Goal: Information Seeking & Learning: Learn about a topic

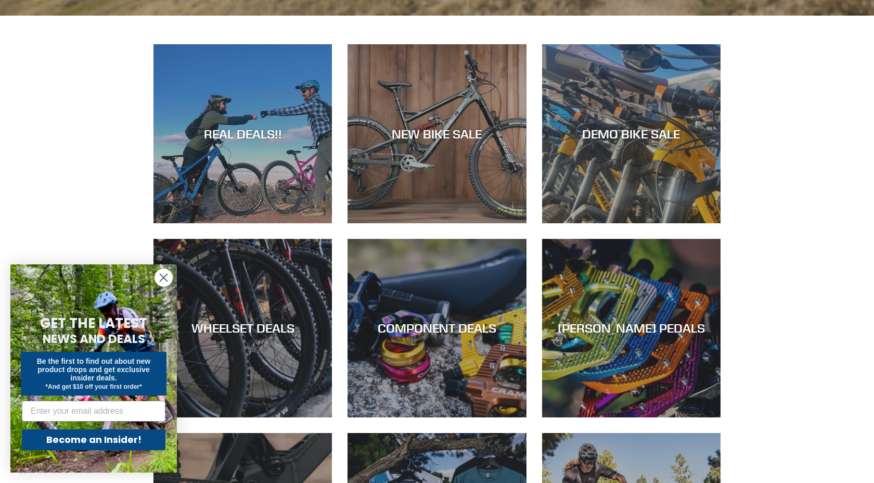
scroll to position [467, 0]
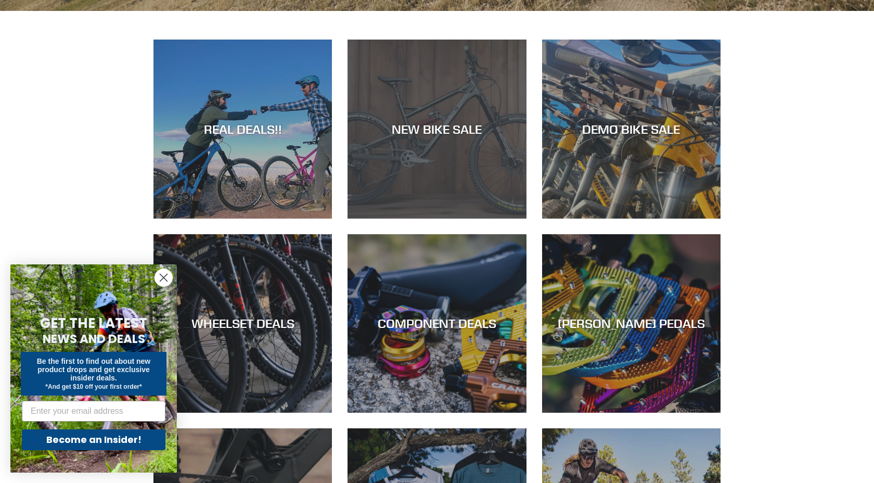
click at [497, 218] on div "NEW BIKE SALE" at bounding box center [436, 218] width 178 height 0
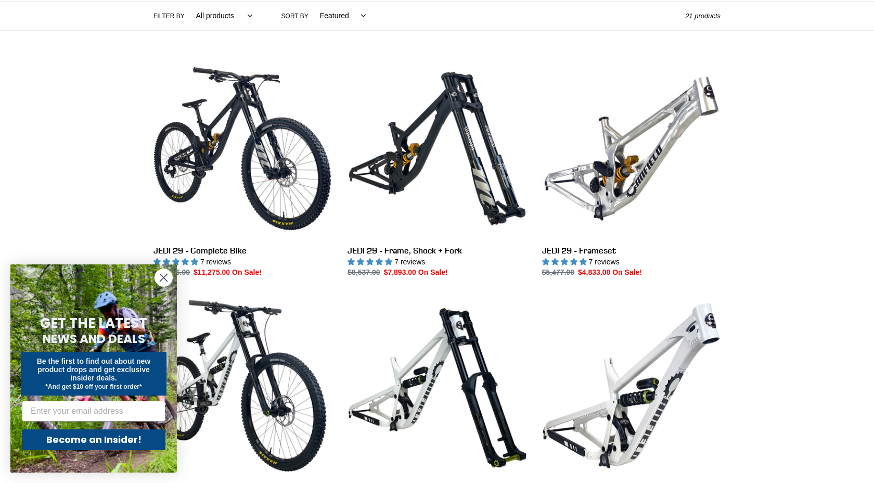
scroll to position [262, 0]
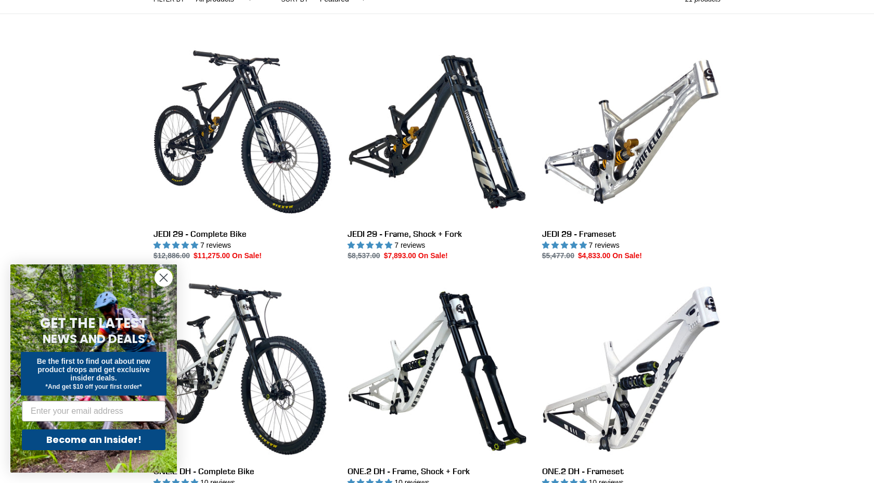
click at [162, 278] on circle "Close dialog" at bounding box center [163, 277] width 17 height 17
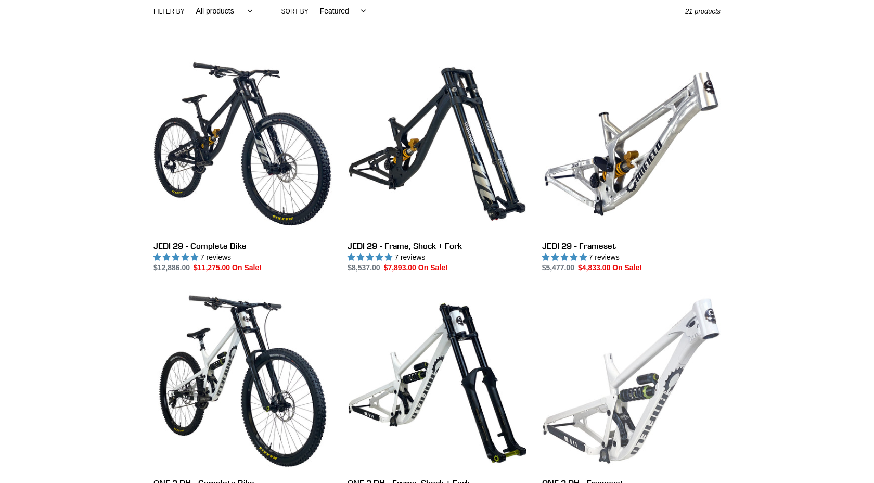
scroll to position [246, 0]
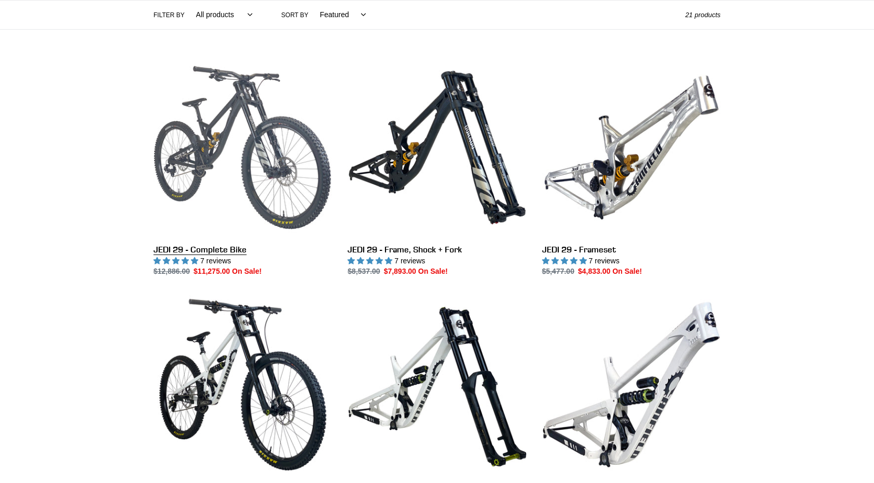
click at [237, 142] on link "JEDI 29 - Complete Bike" at bounding box center [242, 167] width 178 height 219
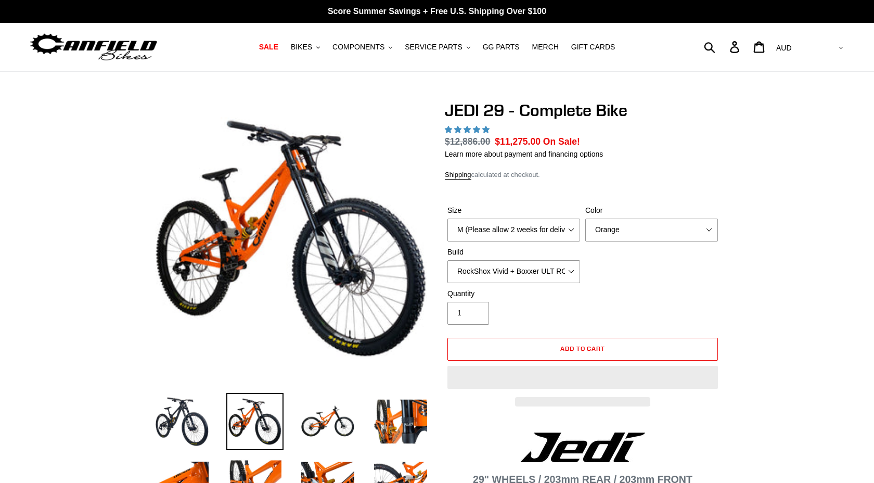
select select "highest-rating"
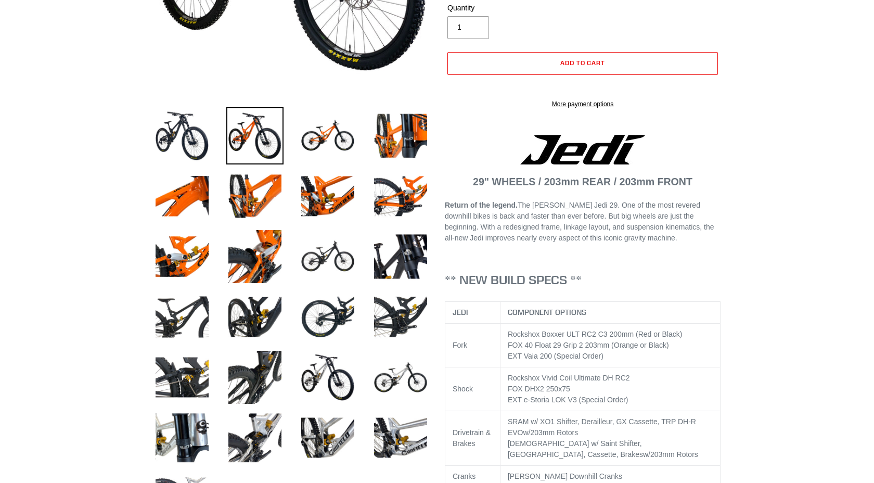
scroll to position [346, 0]
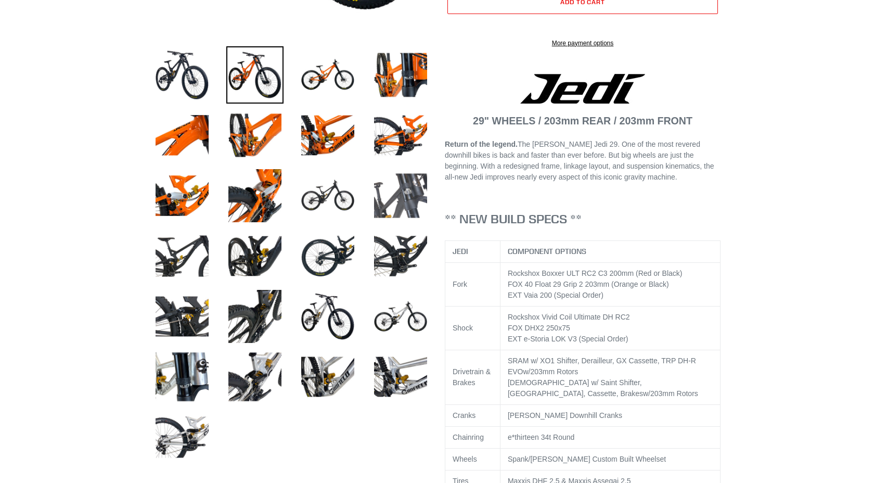
click at [398, 200] on img at bounding box center [400, 195] width 57 height 57
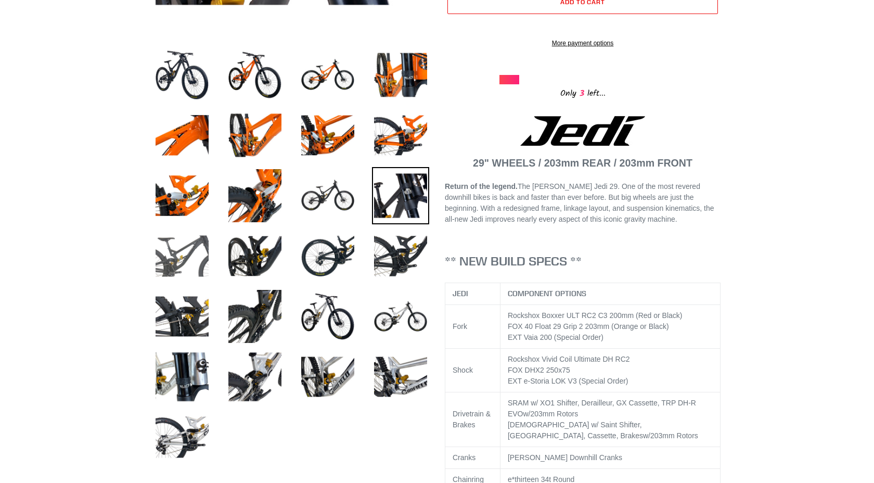
click at [177, 266] on img at bounding box center [181, 255] width 57 height 57
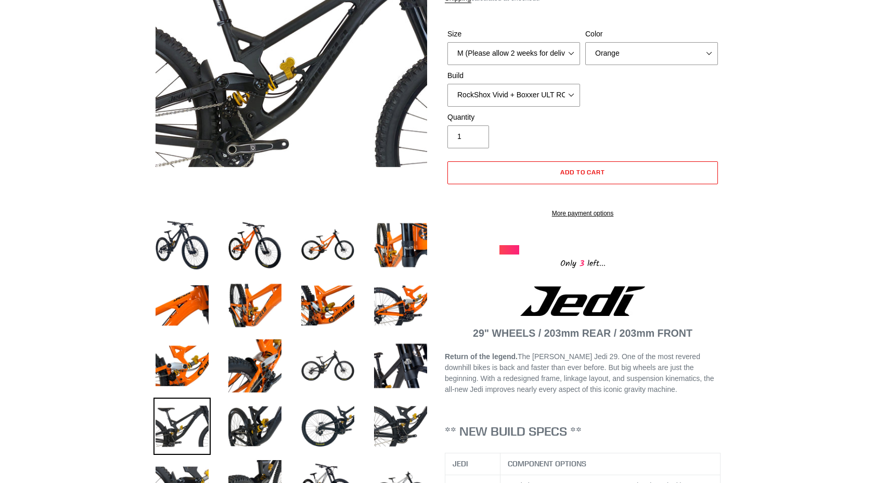
scroll to position [178, 0]
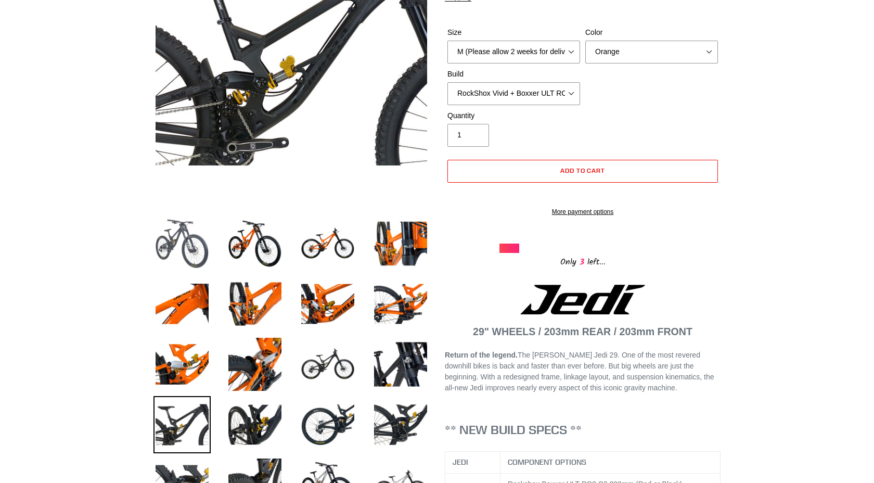
click at [209, 260] on img at bounding box center [181, 243] width 57 height 57
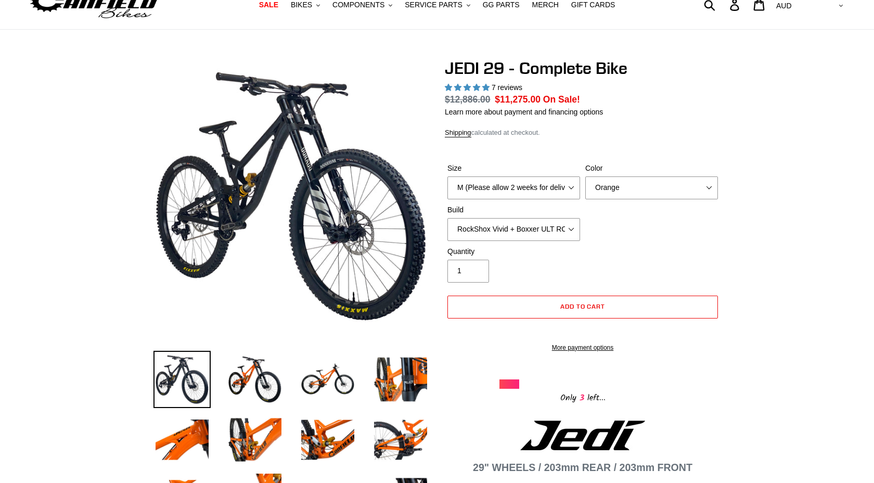
scroll to position [21, 0]
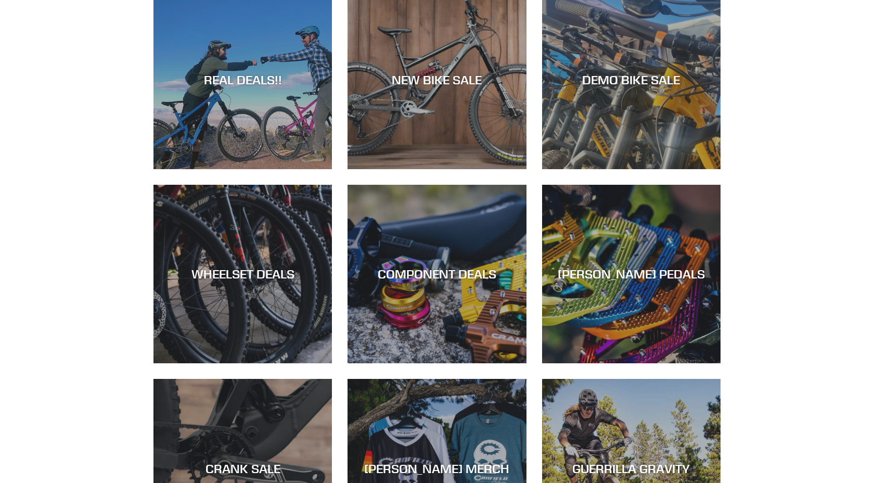
scroll to position [518, 0]
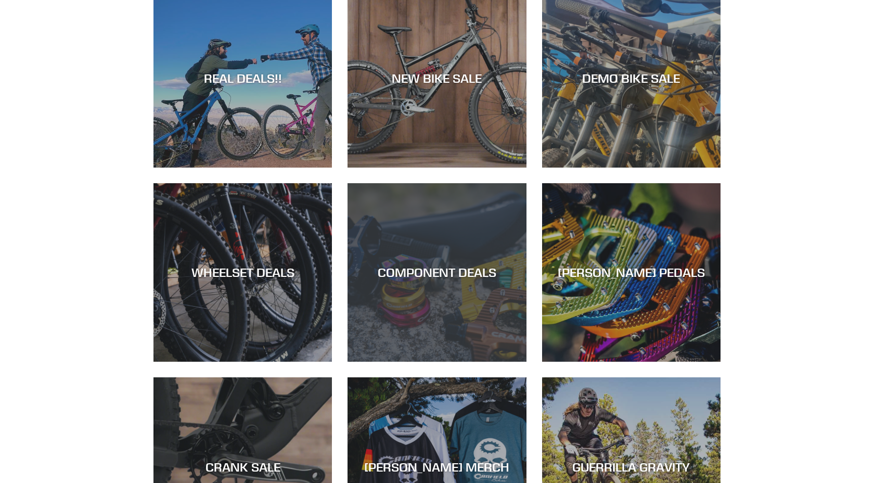
click at [477, 361] on div "COMPONENT DEALS" at bounding box center [436, 361] width 178 height 0
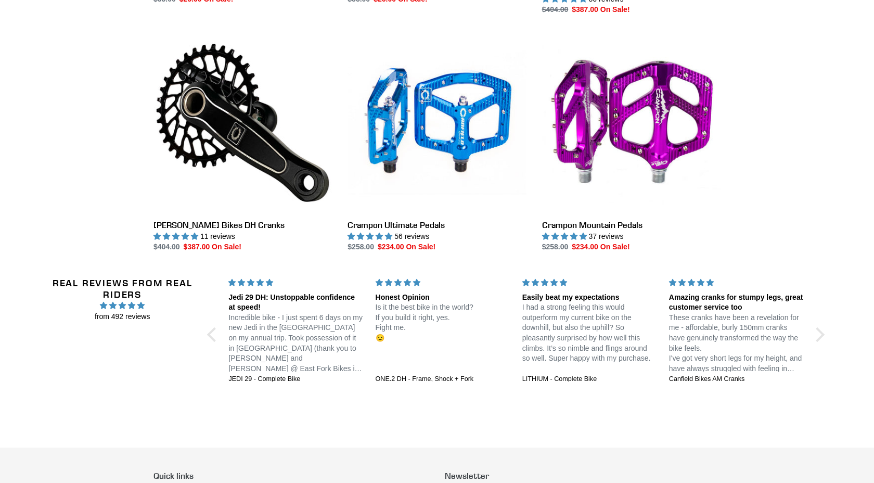
scroll to position [1478, 0]
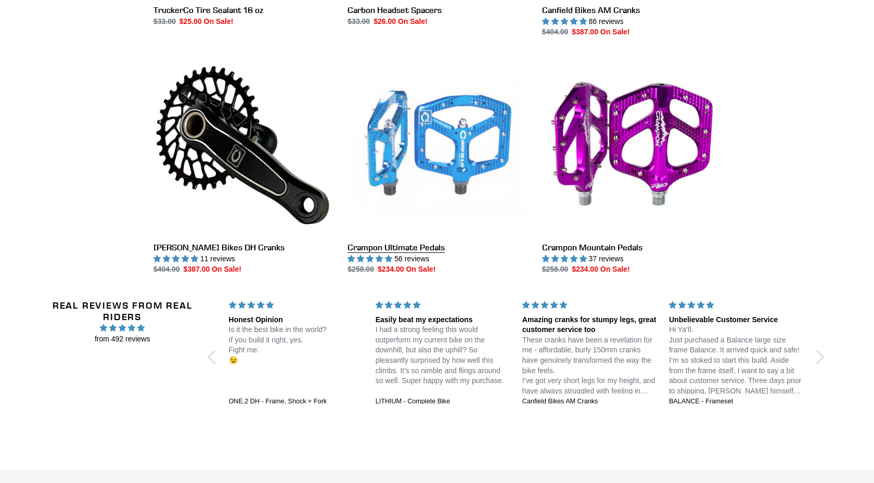
click at [411, 160] on link "Crampon Ultimate Pedals" at bounding box center [436, 165] width 178 height 219
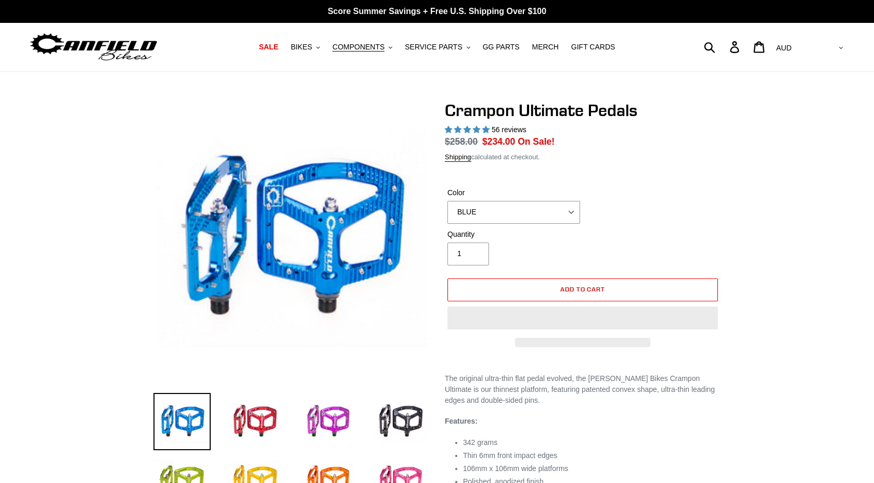
select select "highest-rating"
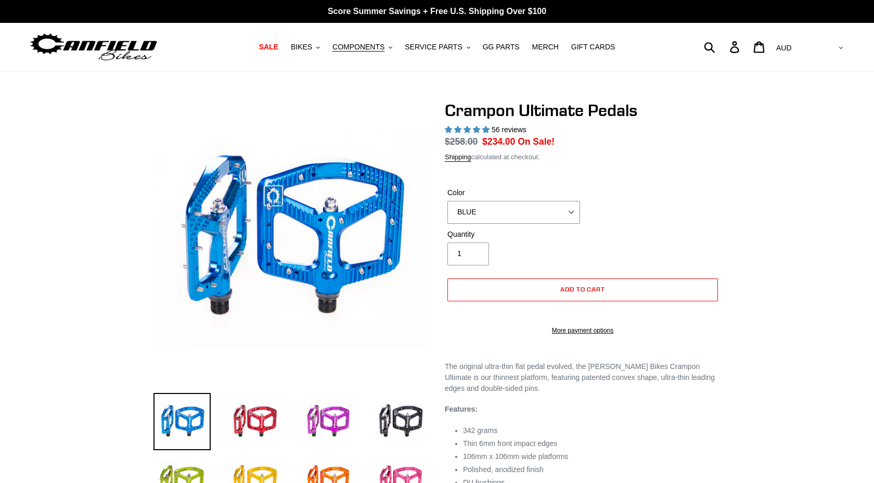
scroll to position [3, 0]
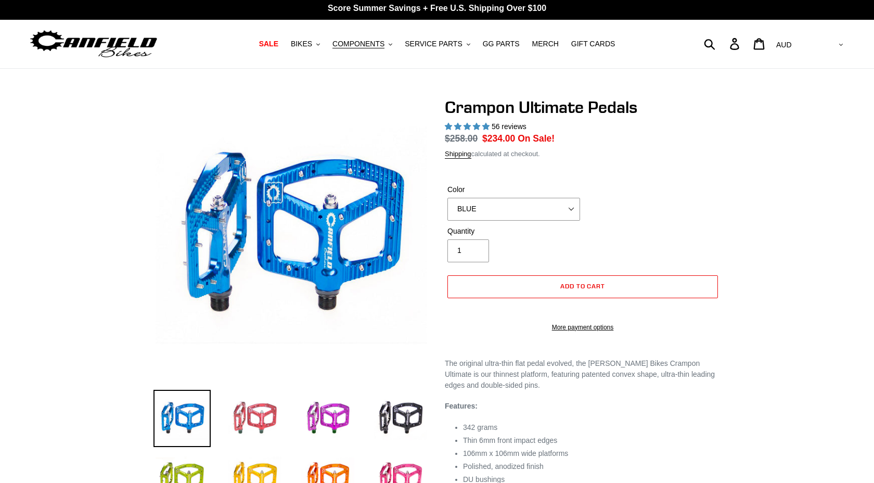
click at [259, 420] on img at bounding box center [254, 417] width 57 height 57
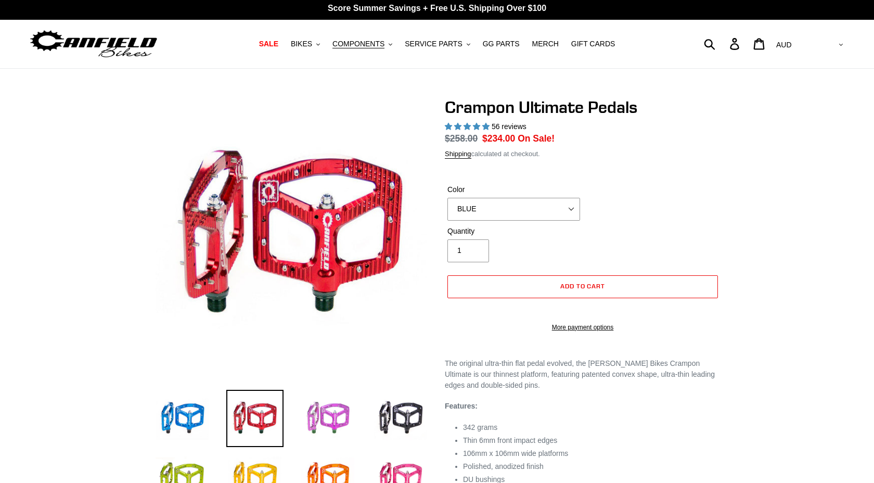
click at [311, 434] on img at bounding box center [327, 417] width 57 height 57
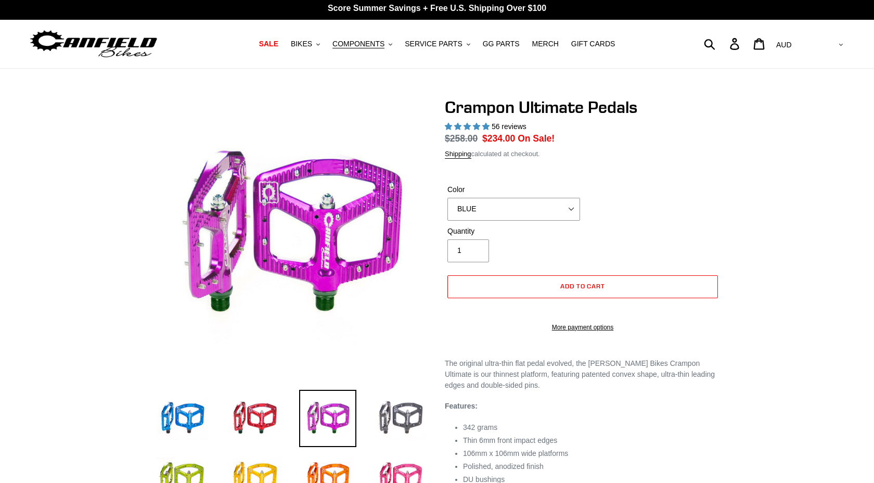
click at [382, 434] on img at bounding box center [400, 417] width 57 height 57
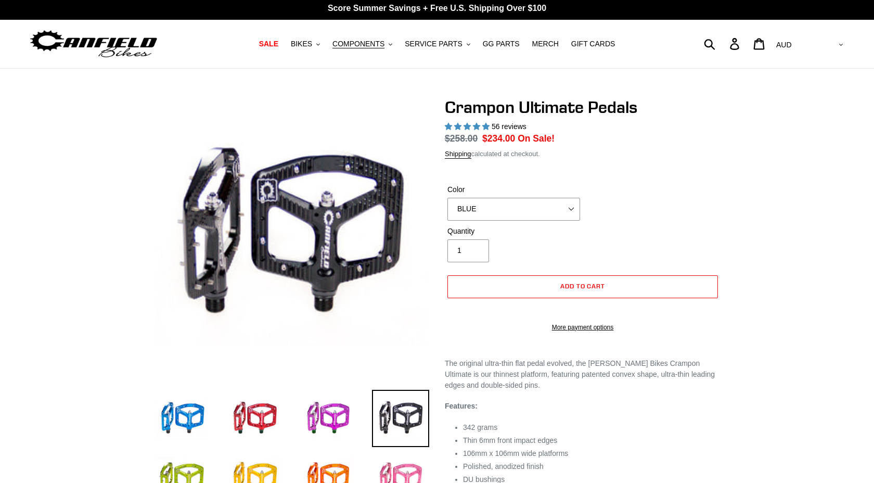
scroll to position [154, 0]
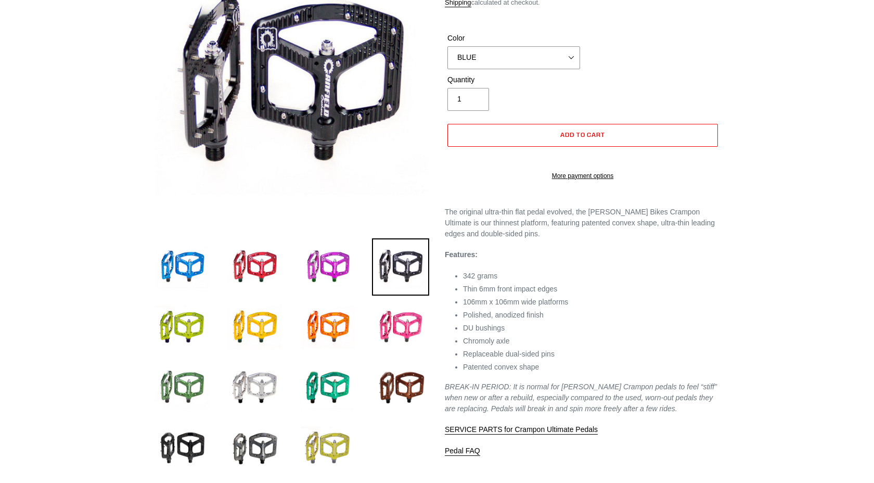
click at [342, 438] on img at bounding box center [327, 447] width 57 height 57
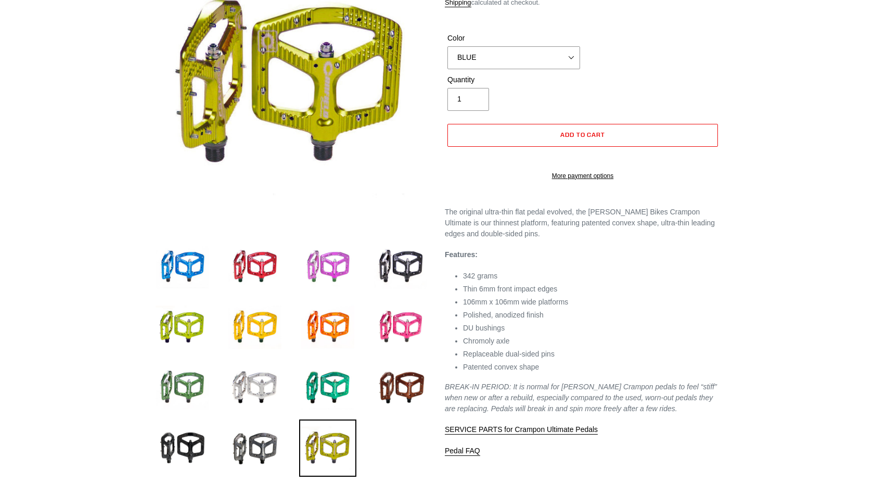
click at [326, 290] on img at bounding box center [327, 266] width 57 height 57
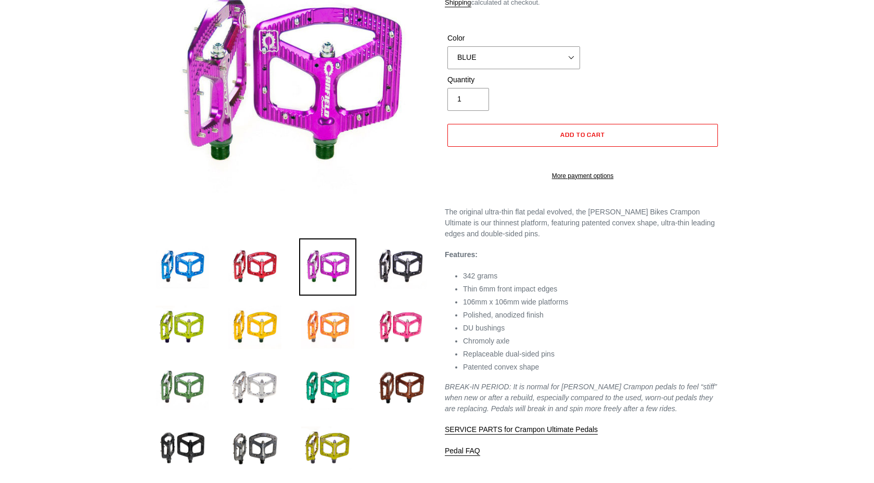
click at [329, 335] on img at bounding box center [327, 326] width 57 height 57
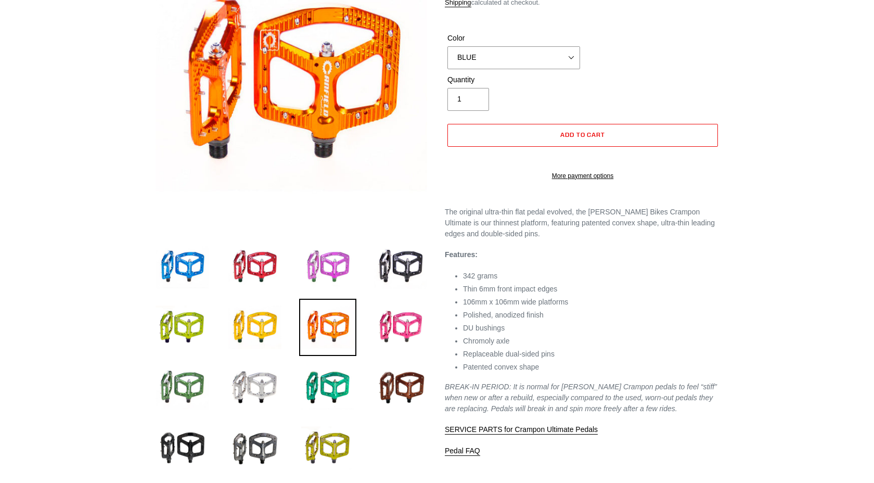
click at [339, 288] on img at bounding box center [327, 266] width 57 height 57
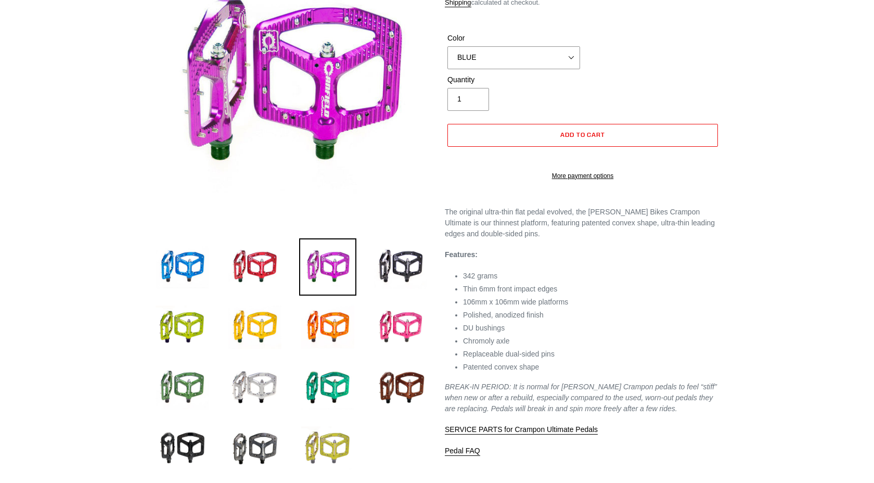
click at [339, 445] on img at bounding box center [327, 447] width 57 height 57
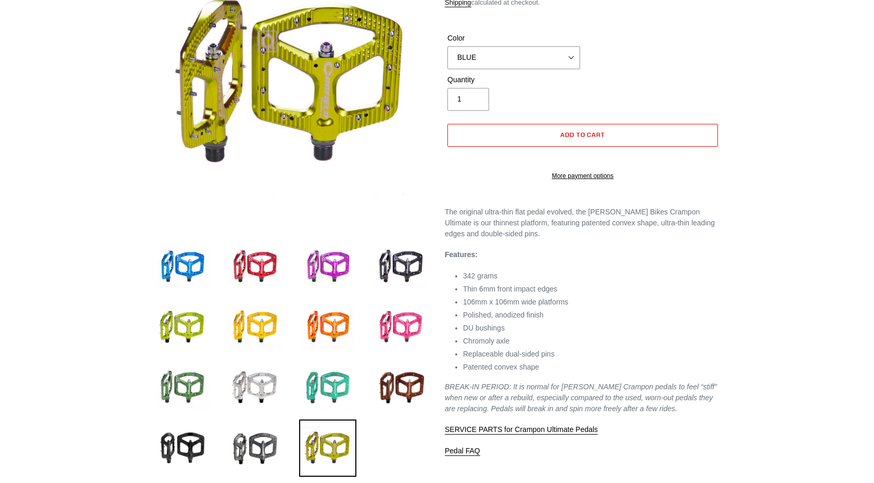
click at [335, 380] on img at bounding box center [327, 387] width 57 height 57
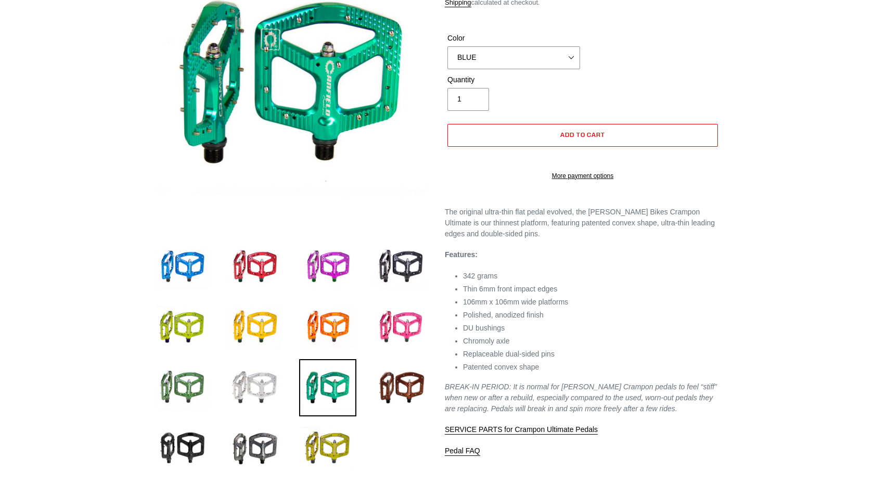
click at [252, 375] on img at bounding box center [254, 387] width 57 height 57
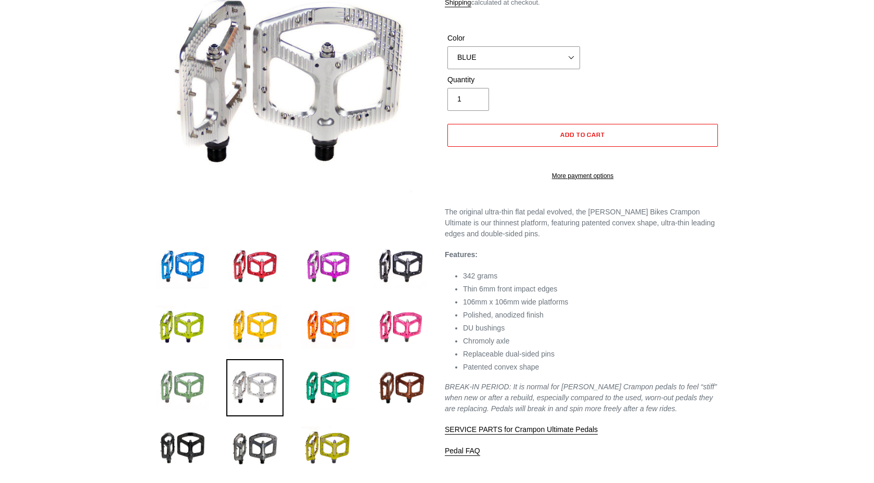
click at [195, 395] on img at bounding box center [181, 387] width 57 height 57
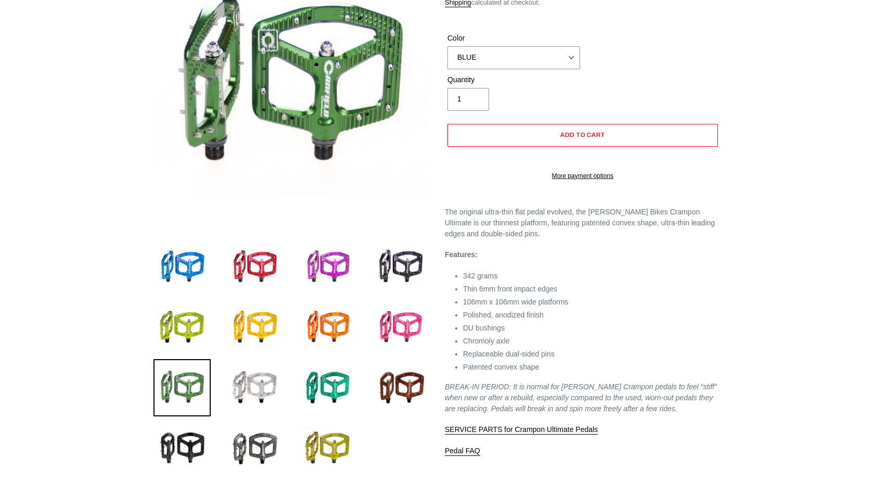
click at [188, 361] on img at bounding box center [181, 387] width 57 height 57
click at [265, 359] on img at bounding box center [254, 387] width 57 height 57
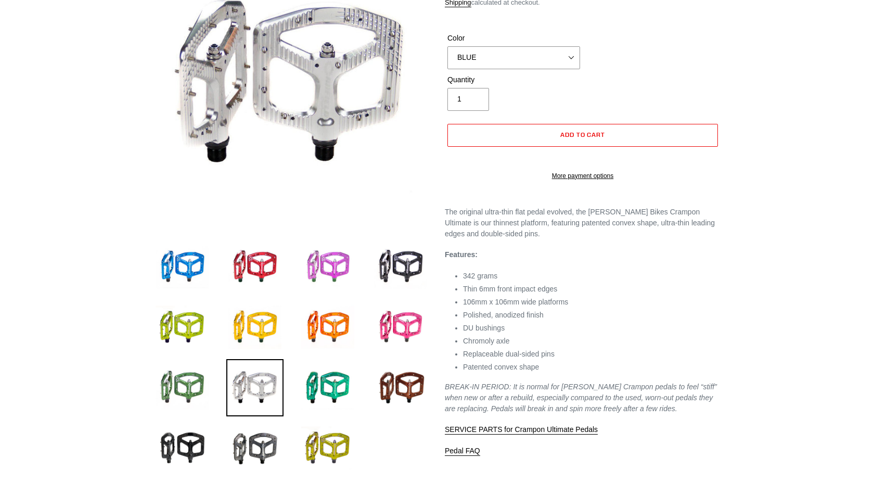
click at [326, 270] on img at bounding box center [327, 266] width 57 height 57
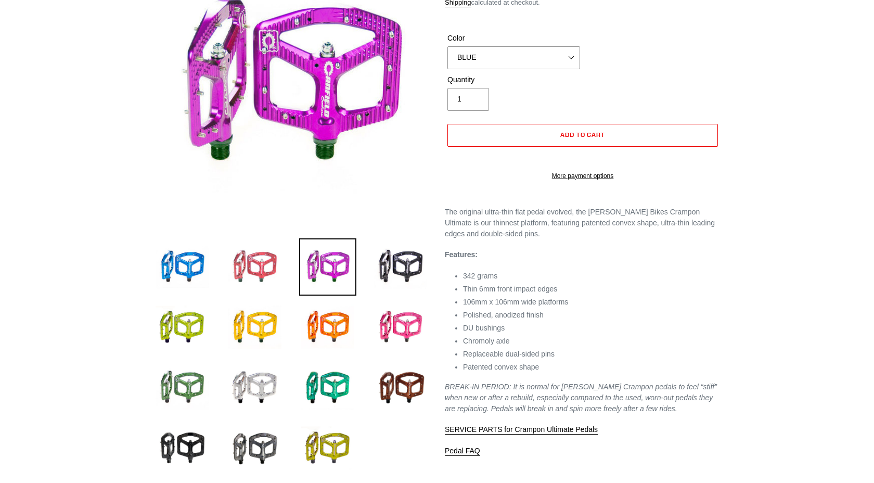
click at [261, 270] on img at bounding box center [254, 266] width 57 height 57
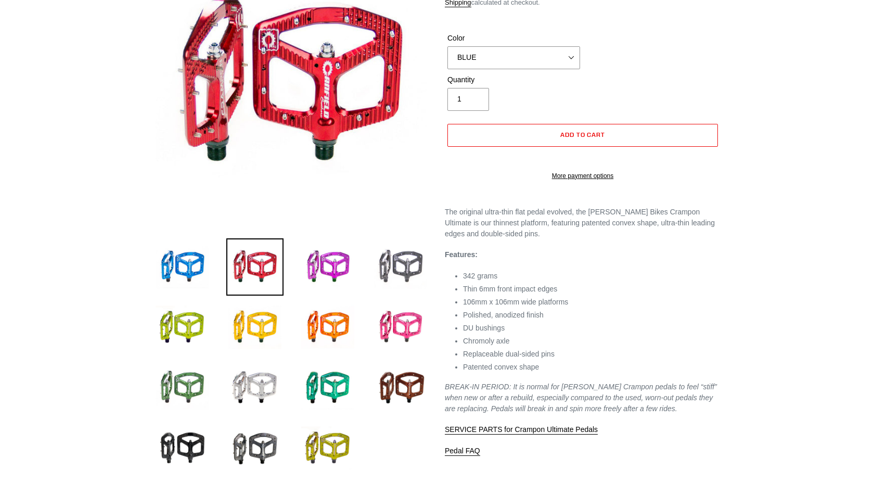
click at [409, 270] on img at bounding box center [400, 266] width 57 height 57
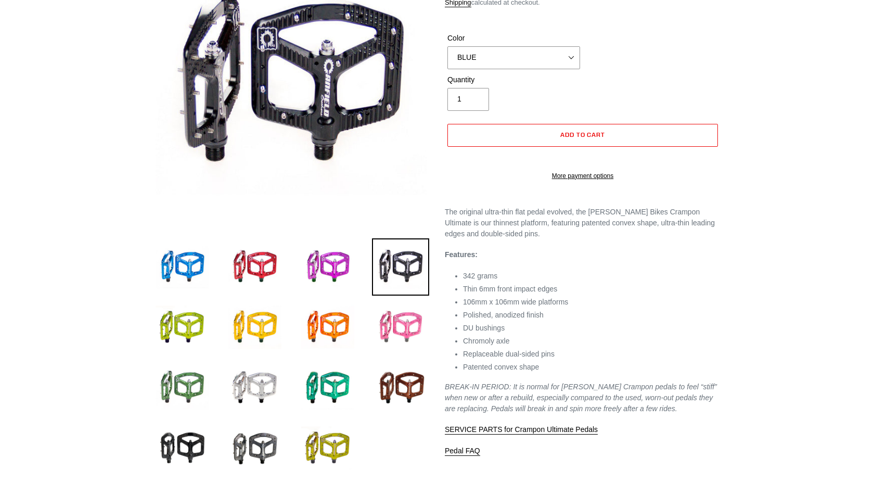
click at [410, 350] on img at bounding box center [400, 326] width 57 height 57
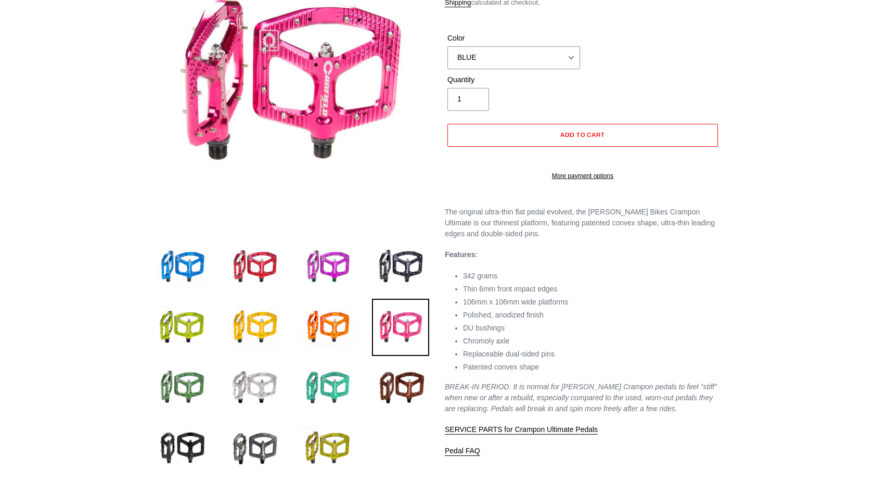
click at [327, 383] on img at bounding box center [327, 387] width 57 height 57
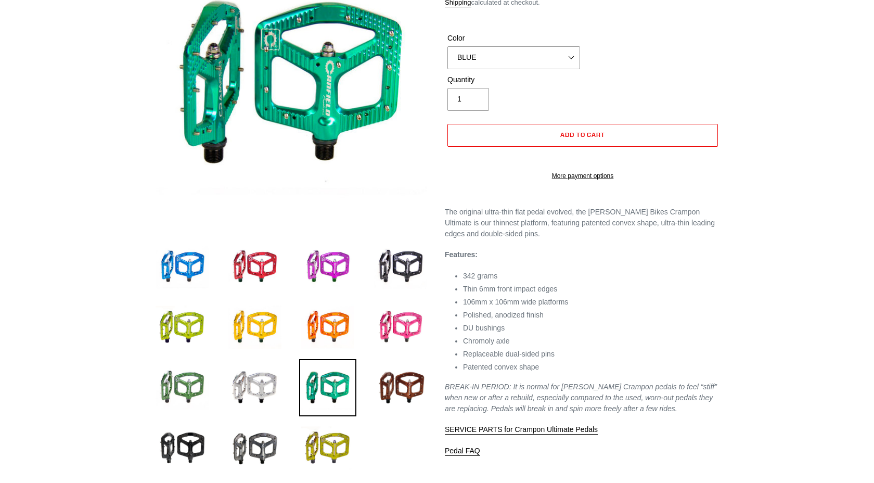
click at [294, 420] on li at bounding box center [319, 450] width 73 height 60
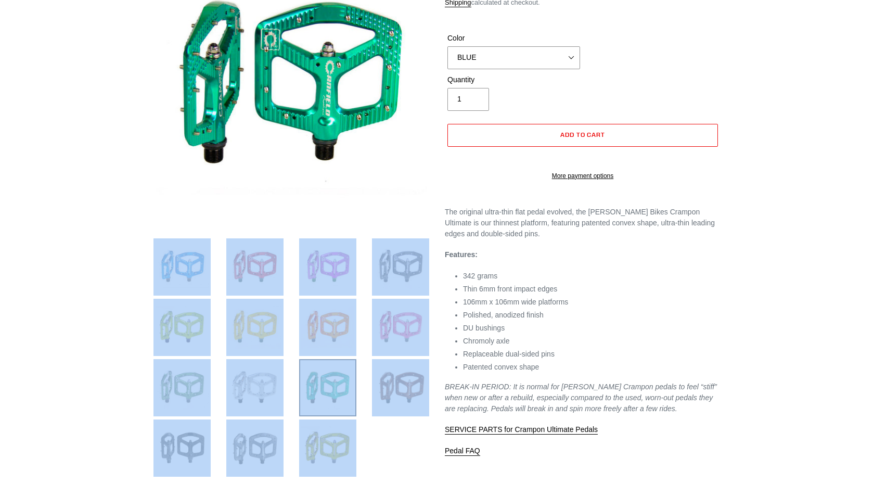
click at [294, 420] on li at bounding box center [319, 450] width 73 height 60
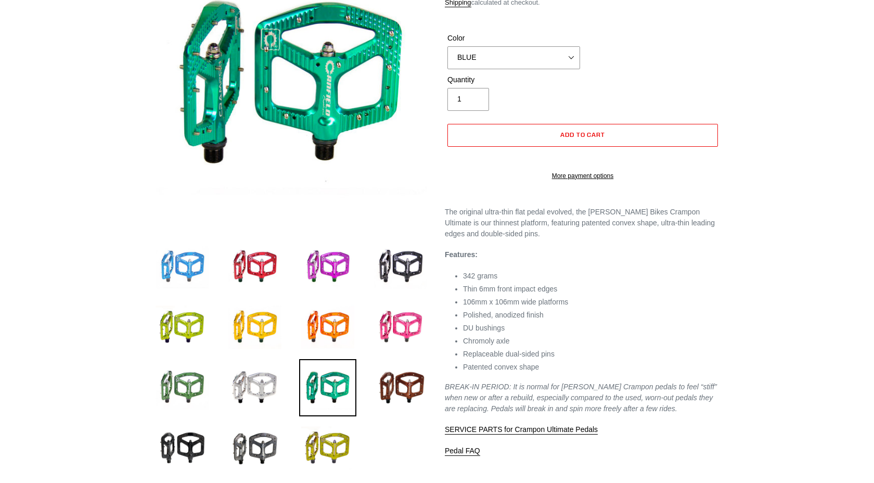
click at [203, 268] on img at bounding box center [181, 266] width 57 height 57
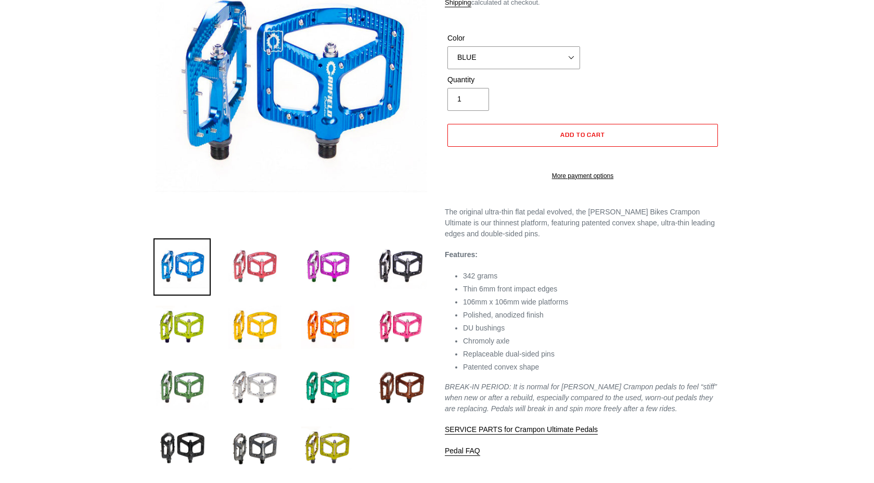
click at [240, 270] on img at bounding box center [254, 266] width 57 height 57
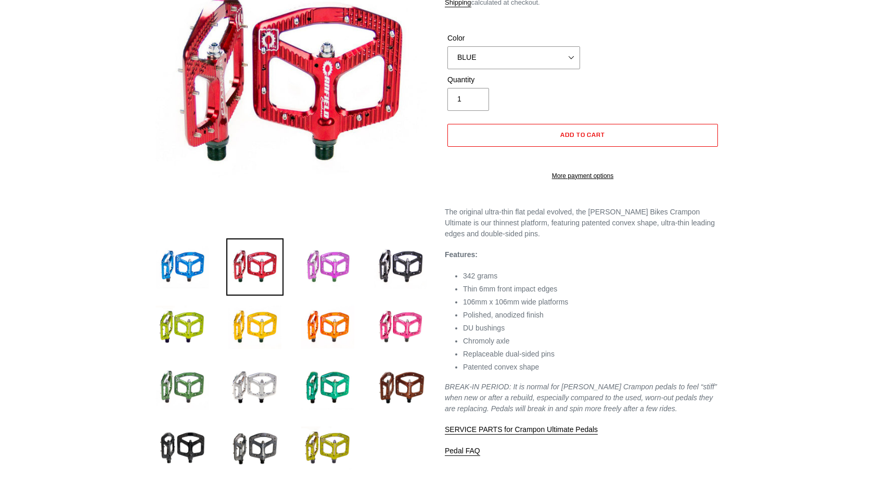
click at [308, 277] on img at bounding box center [327, 266] width 57 height 57
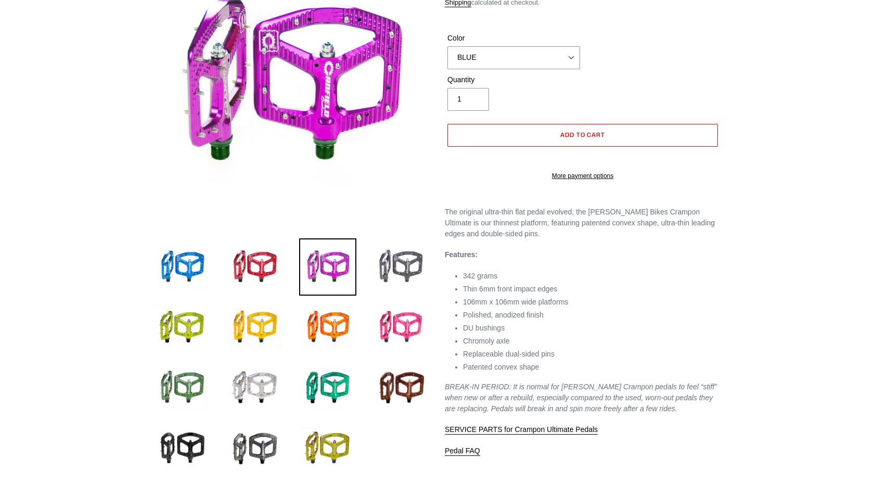
click at [376, 269] on img at bounding box center [400, 266] width 57 height 57
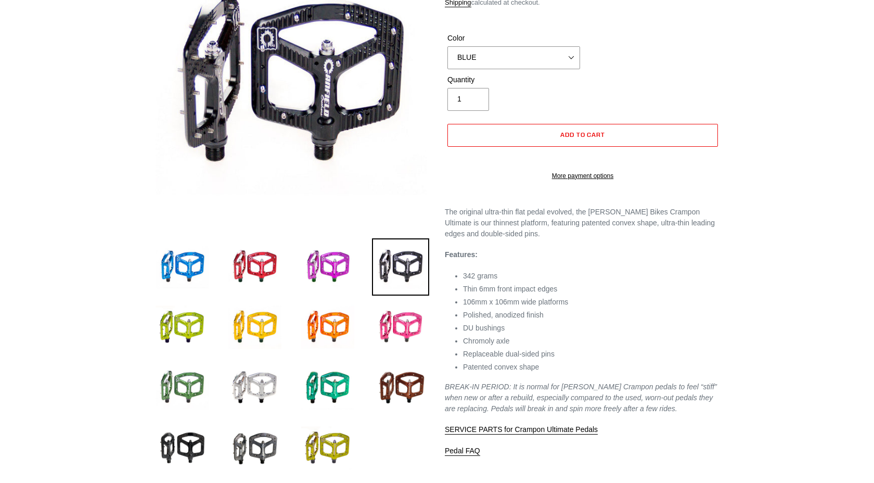
click at [272, 279] on img at bounding box center [254, 266] width 57 height 57
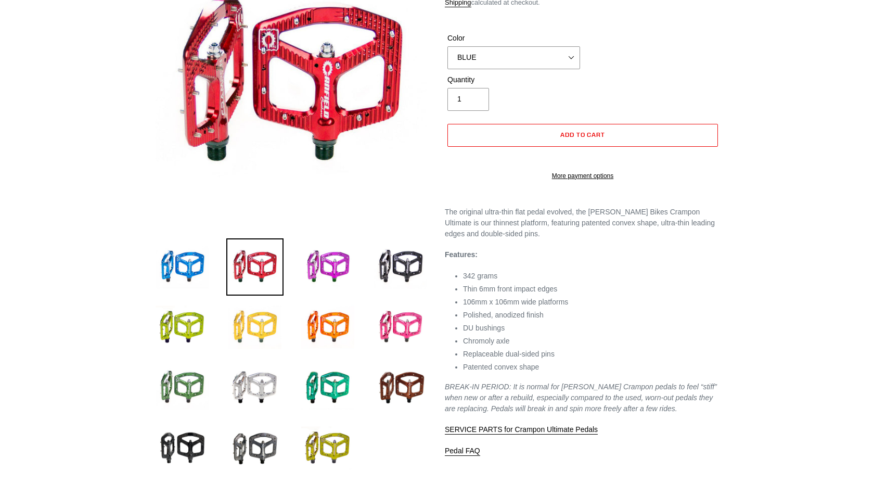
click at [276, 340] on img at bounding box center [254, 326] width 57 height 57
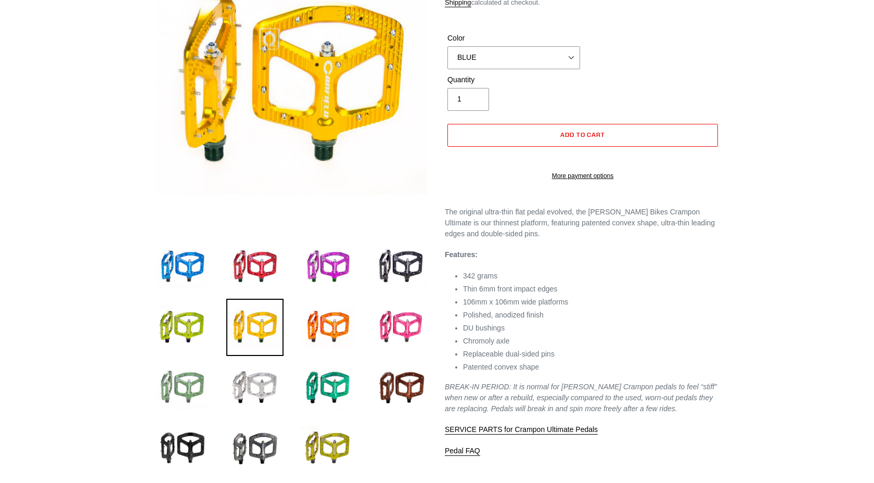
click at [202, 363] on img at bounding box center [181, 387] width 57 height 57
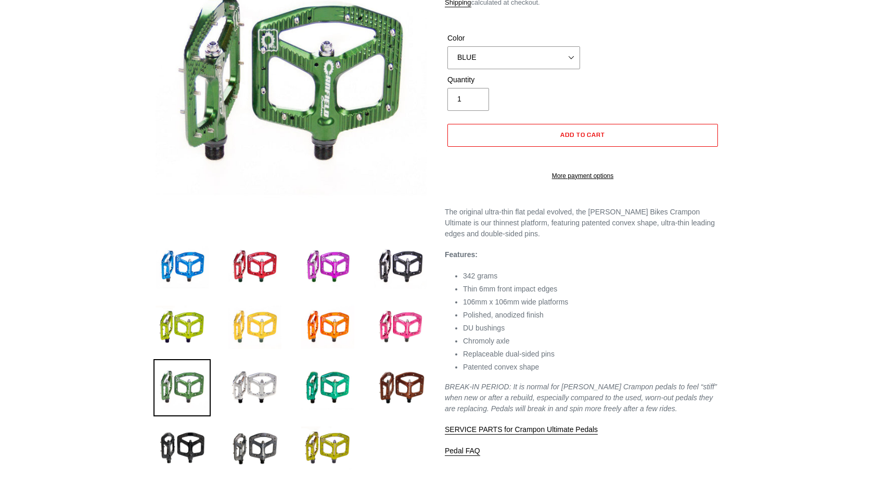
click at [261, 336] on img at bounding box center [254, 326] width 57 height 57
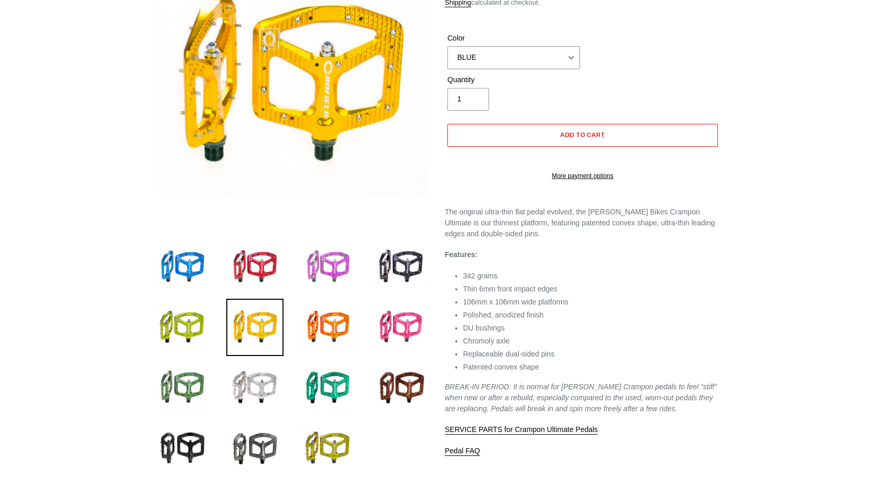
click at [339, 260] on img at bounding box center [327, 266] width 57 height 57
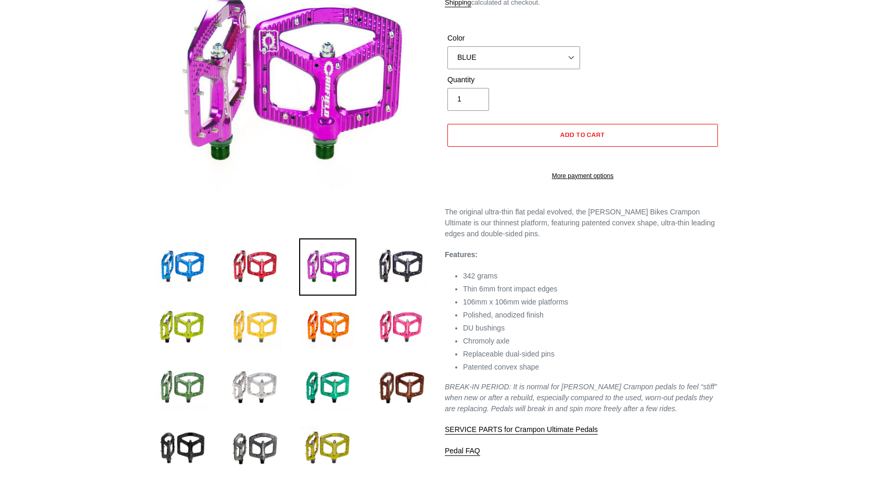
click at [275, 322] on img at bounding box center [254, 326] width 57 height 57
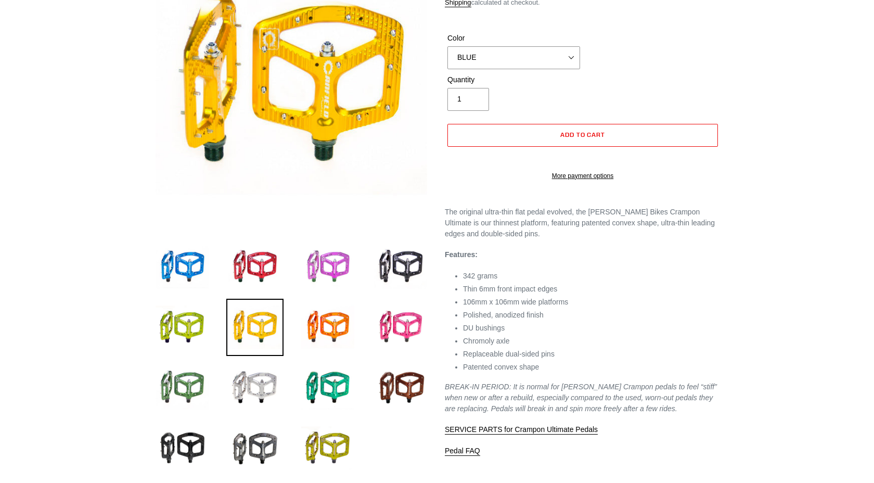
click at [344, 249] on img at bounding box center [327, 266] width 57 height 57
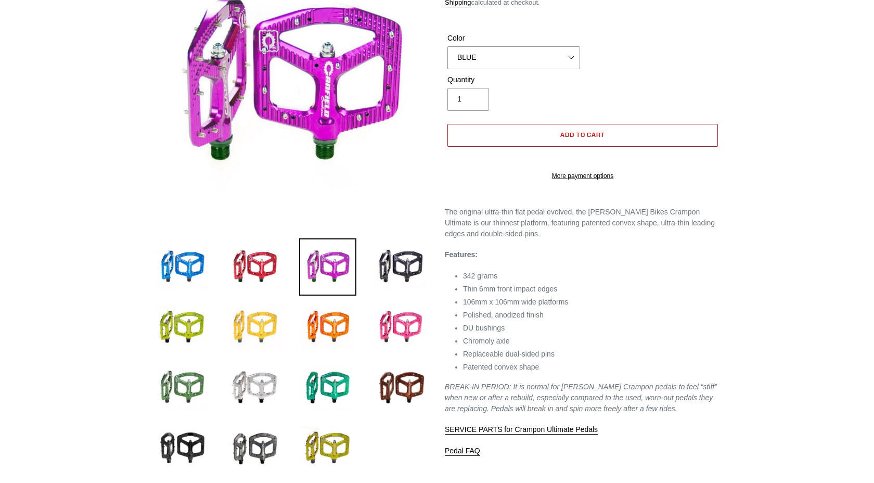
click at [272, 335] on img at bounding box center [254, 326] width 57 height 57
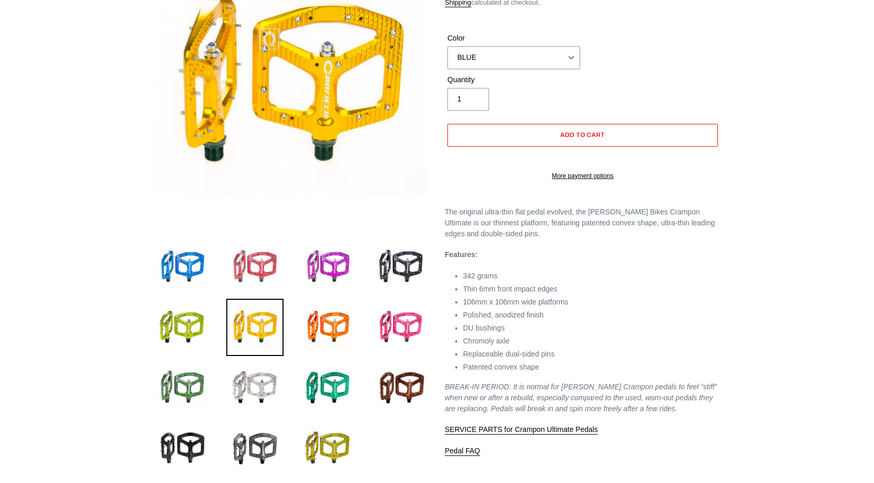
click at [272, 277] on img at bounding box center [254, 266] width 57 height 57
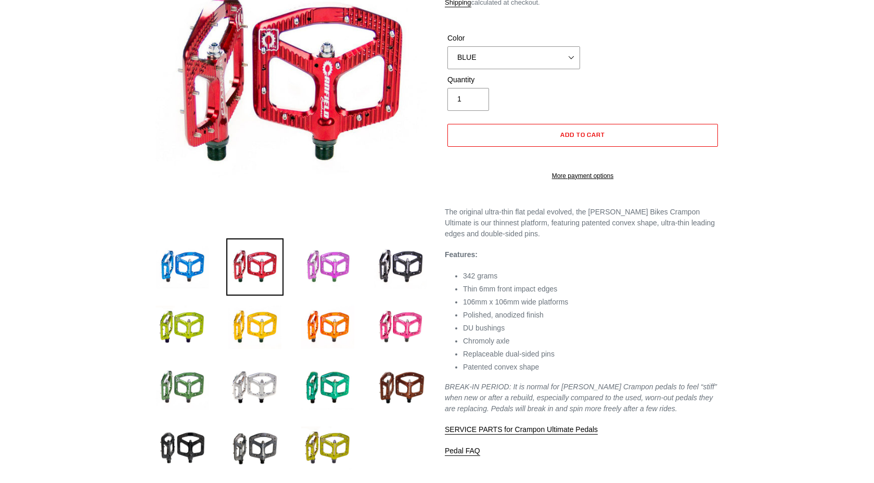
click at [346, 276] on img at bounding box center [327, 266] width 57 height 57
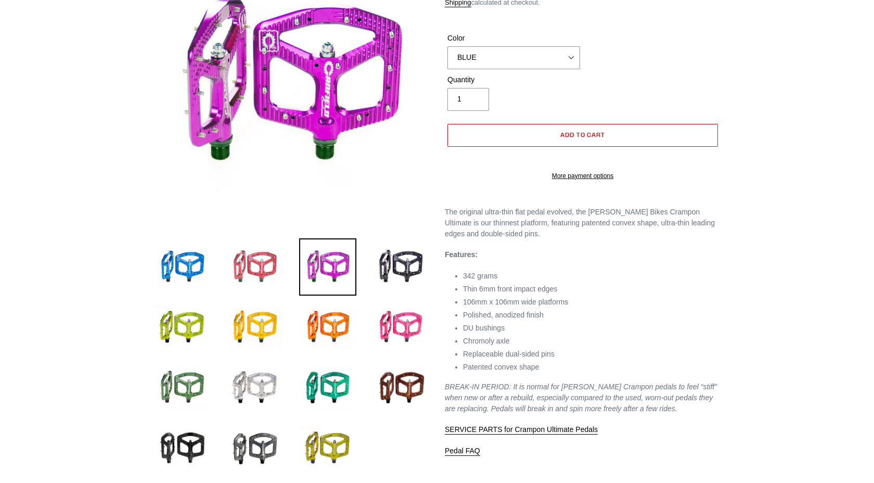
click at [279, 275] on img at bounding box center [254, 266] width 57 height 57
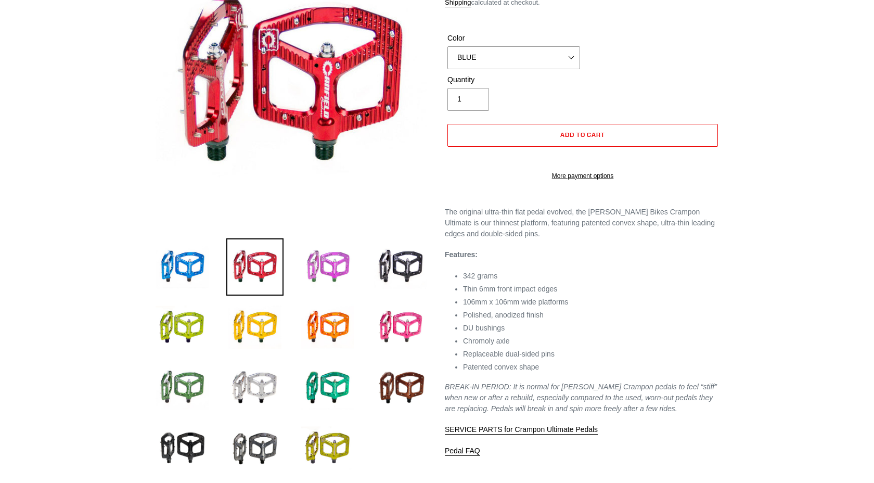
click at [326, 275] on img at bounding box center [327, 266] width 57 height 57
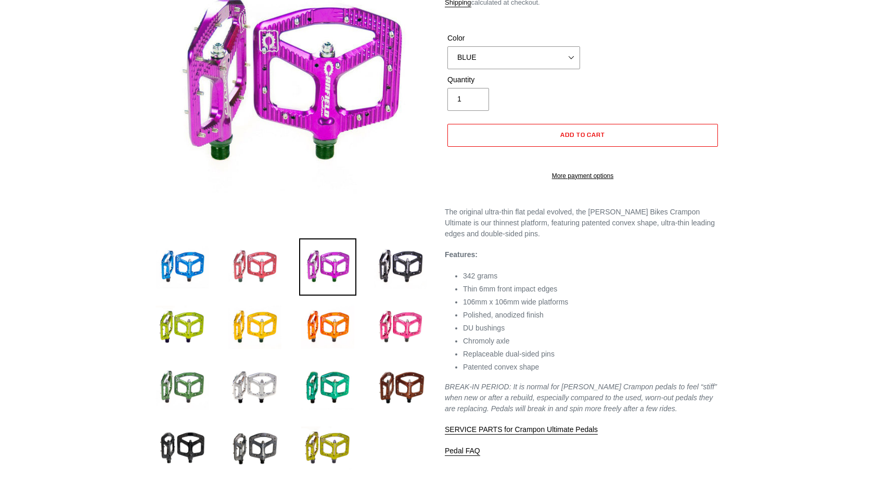
click at [269, 275] on img at bounding box center [254, 266] width 57 height 57
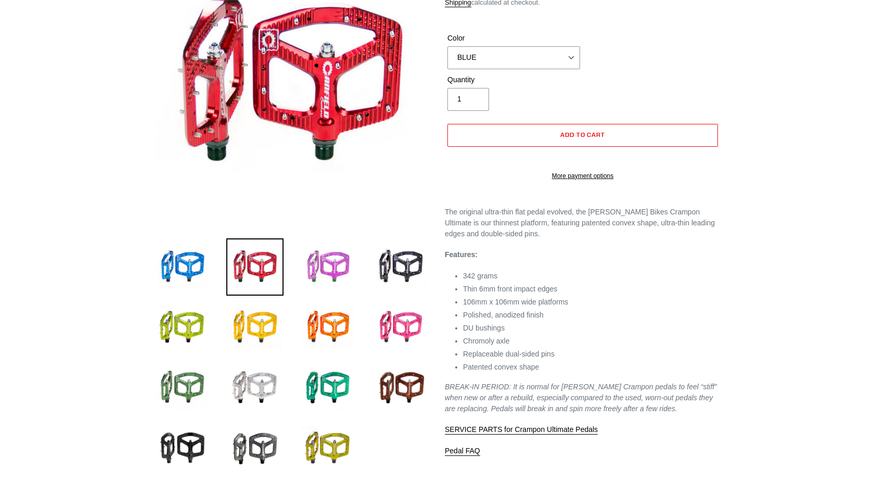
click at [337, 275] on img at bounding box center [327, 266] width 57 height 57
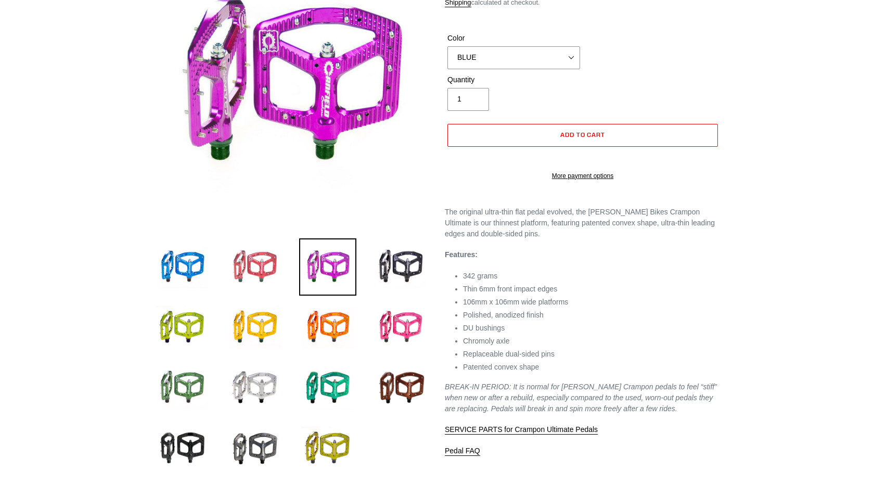
click at [280, 275] on img at bounding box center [254, 266] width 57 height 57
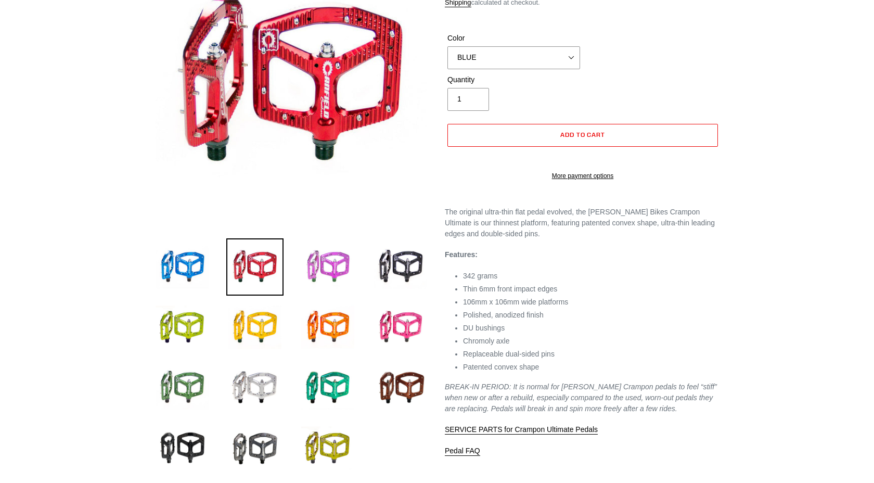
click at [331, 275] on img at bounding box center [327, 266] width 57 height 57
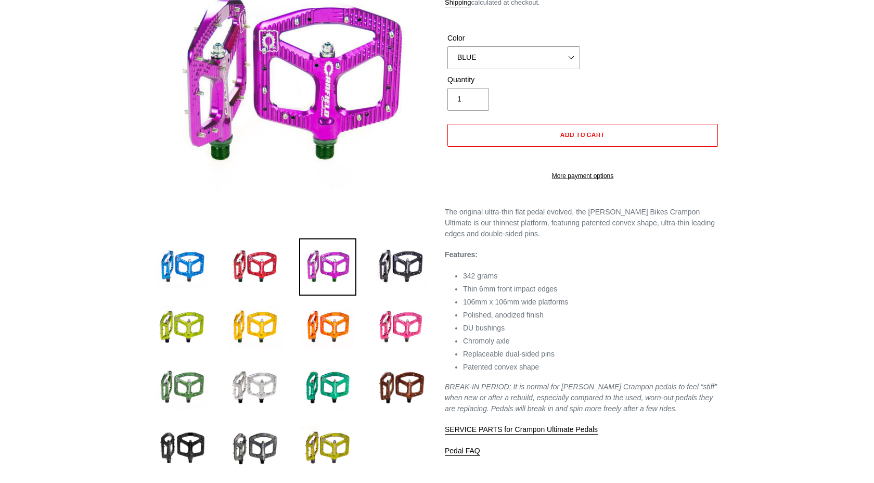
click at [292, 275] on li at bounding box center [319, 269] width 73 height 60
click at [317, 275] on img at bounding box center [327, 266] width 57 height 57
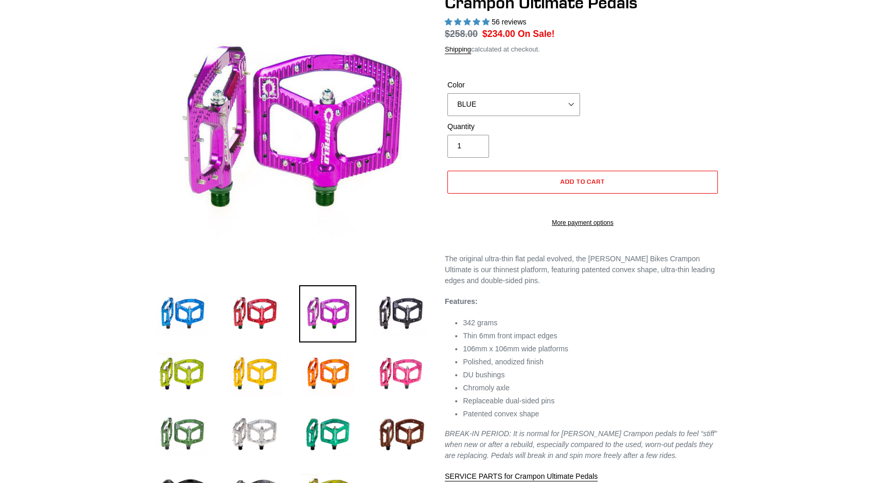
scroll to position [0, 0]
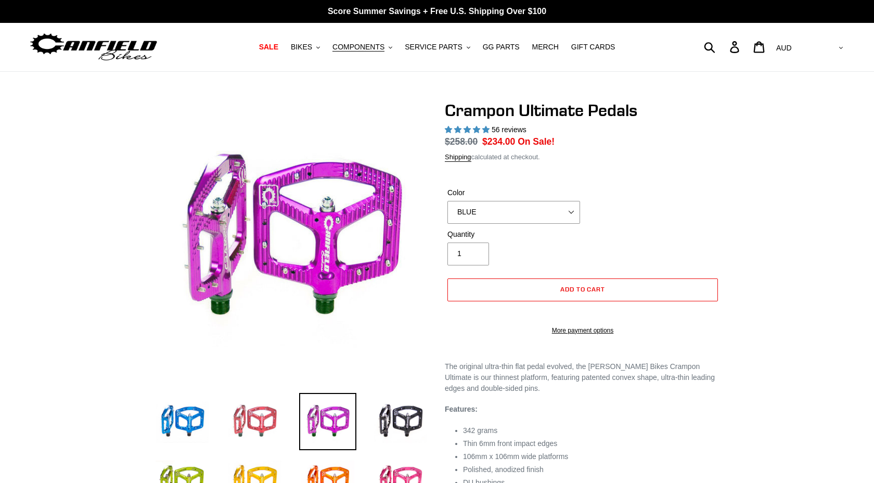
click at [264, 423] on img at bounding box center [254, 421] width 57 height 57
